Goal: Information Seeking & Learning: Check status

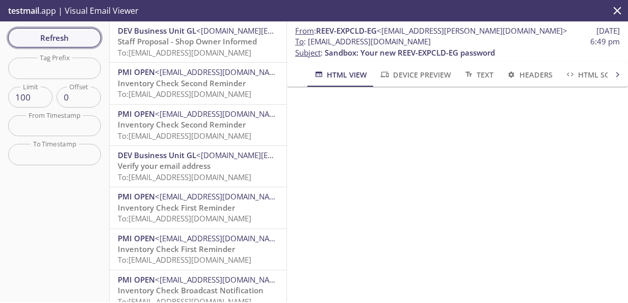
click at [51, 35] on span "Refresh" at bounding box center [54, 37] width 76 height 13
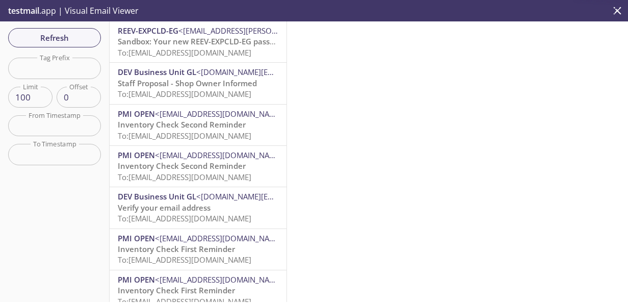
click at [192, 49] on span "To: [EMAIL_ADDRESS][DOMAIN_NAME]" at bounding box center [185, 52] width 134 height 10
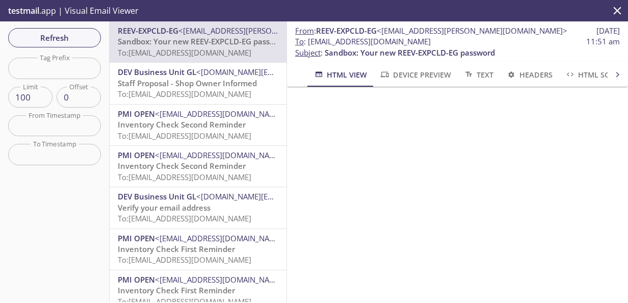
drag, startPoint x: 434, startPoint y: 40, endPoint x: 308, endPoint y: 42, distance: 126.4
click at [308, 42] on span "To : [EMAIL_ADDRESS][DOMAIN_NAME] 11:51 am" at bounding box center [457, 41] width 325 height 11
click at [67, 33] on span "Refresh" at bounding box center [54, 37] width 76 height 13
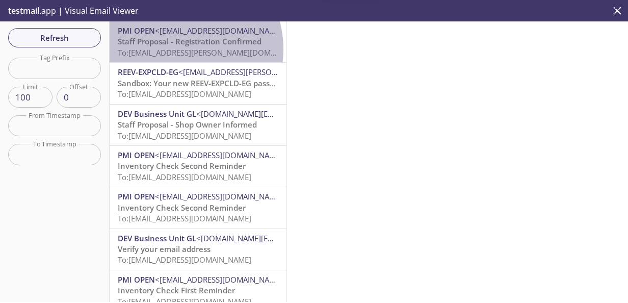
click at [179, 49] on span "To: [EMAIL_ADDRESS][PERSON_NAME][DOMAIN_NAME]" at bounding box center [214, 52] width 192 height 10
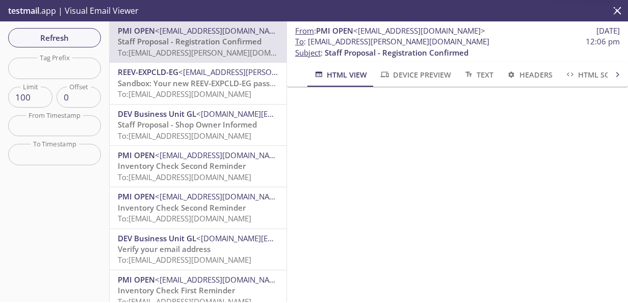
scroll to position [102, 0]
click at [49, 35] on span "Refresh" at bounding box center [54, 37] width 76 height 13
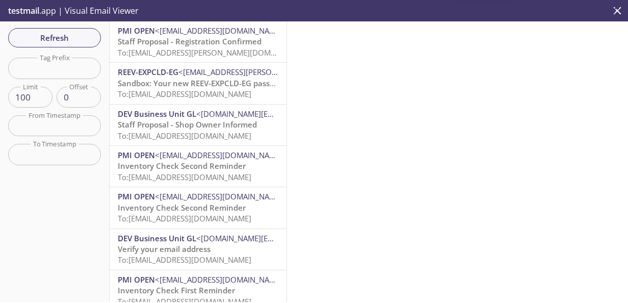
click at [169, 42] on span "Staff Proposal - Registration Confirmed" at bounding box center [190, 41] width 144 height 10
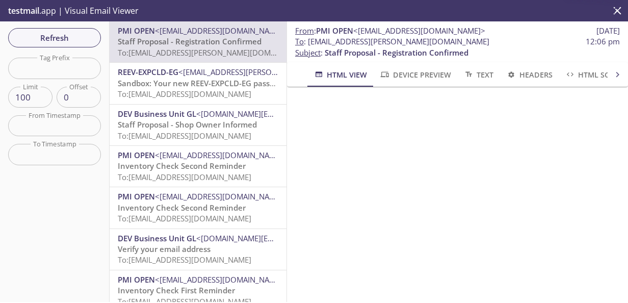
scroll to position [102, 0]
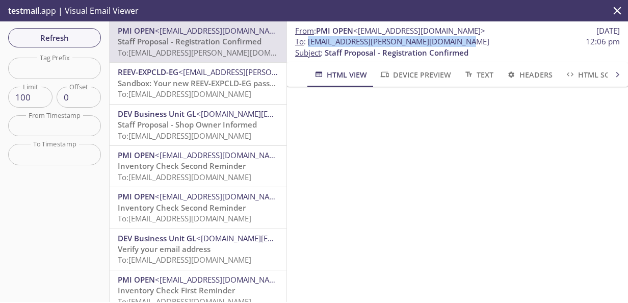
drag, startPoint x: 450, startPoint y: 38, endPoint x: 415, endPoint y: 43, distance: 35.5
click at [309, 42] on span "To : [EMAIL_ADDRESS][PERSON_NAME][DOMAIN_NAME] 12:06 pm" at bounding box center [457, 41] width 325 height 11
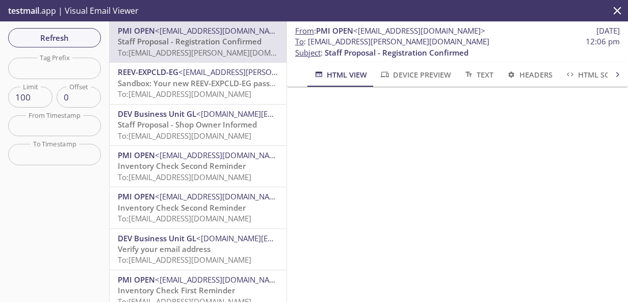
click at [529, 44] on span "To : [EMAIL_ADDRESS][PERSON_NAME][DOMAIN_NAME] 12:06 pm" at bounding box center [457, 41] width 325 height 11
click at [194, 78] on span "Sandbox: Your new REEV-EXPCLD-EG password" at bounding box center [203, 83] width 170 height 10
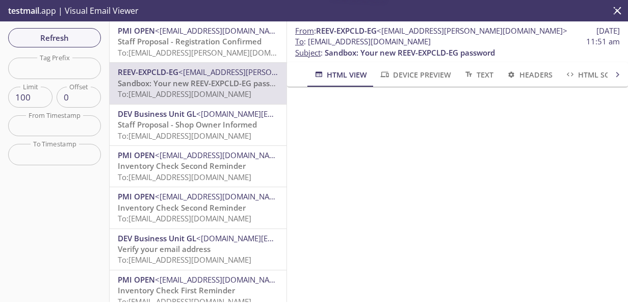
drag, startPoint x: 433, startPoint y: 40, endPoint x: 307, endPoint y: 41, distance: 125.9
click at [307, 41] on span "To : [EMAIL_ADDRESS][DOMAIN_NAME] 11:51 am" at bounding box center [457, 41] width 325 height 11
click at [159, 45] on span "Staff Proposal - Registration Confirmed" at bounding box center [190, 41] width 144 height 10
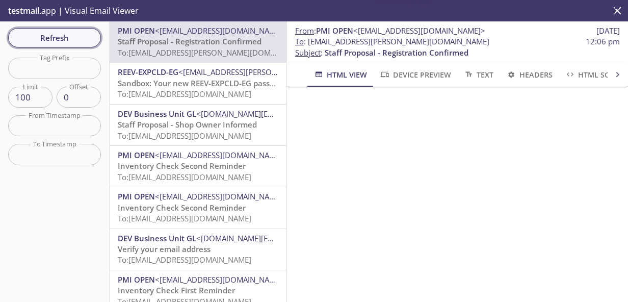
click at [70, 38] on span "Refresh" at bounding box center [54, 37] width 76 height 13
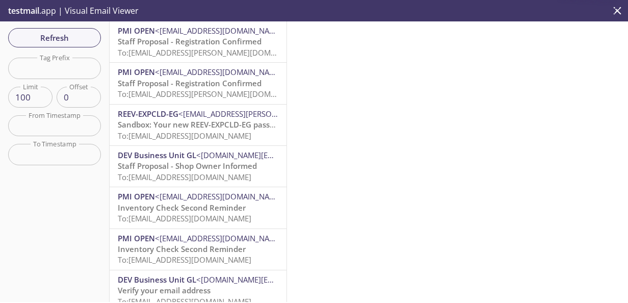
click at [190, 39] on span "Staff Proposal - Registration Confirmed" at bounding box center [190, 41] width 144 height 10
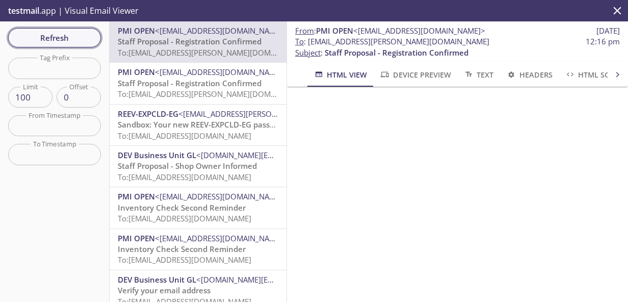
click at [69, 39] on span "Refresh" at bounding box center [54, 37] width 76 height 13
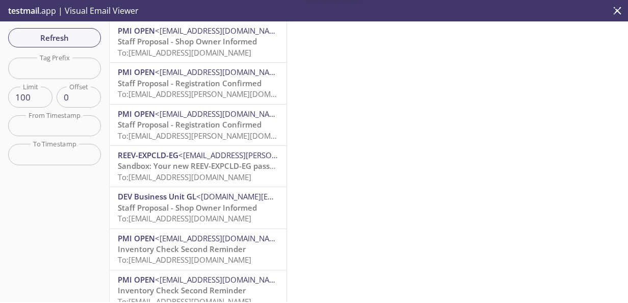
click at [193, 47] on span "To: [EMAIL_ADDRESS][DOMAIN_NAME]" at bounding box center [185, 52] width 134 height 10
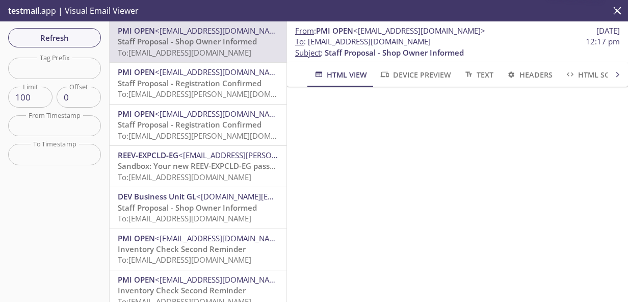
scroll to position [51, 0]
drag, startPoint x: 67, startPoint y: 35, endPoint x: 227, endPoint y: 83, distance: 166.9
click at [67, 36] on span "Refresh" at bounding box center [54, 37] width 76 height 13
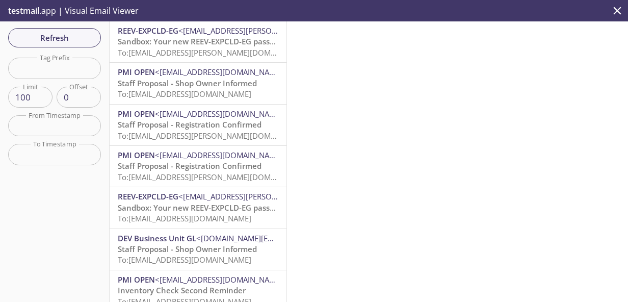
click at [196, 46] on span "Sandbox: Your new REEV-EXPCLD-EG password" at bounding box center [203, 41] width 170 height 10
